Goal: Find specific page/section: Find specific page/section

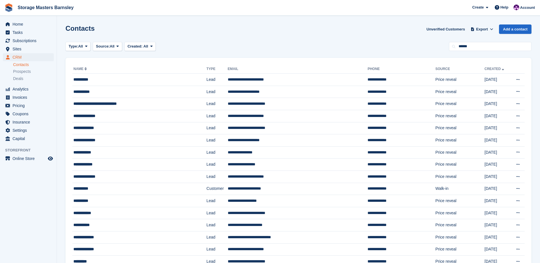
type input "******"
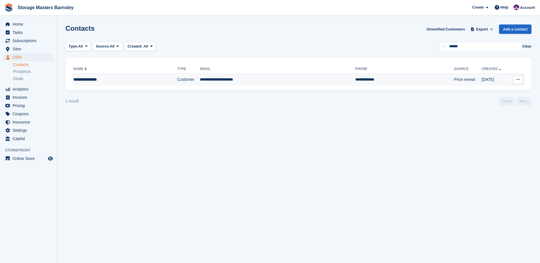
click at [150, 78] on div "**********" at bounding box center [112, 80] width 79 height 6
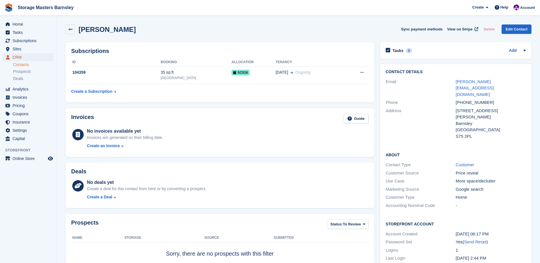
click at [26, 57] on span "CRM" at bounding box center [30, 57] width 34 height 8
